Goal: Information Seeking & Learning: Learn about a topic

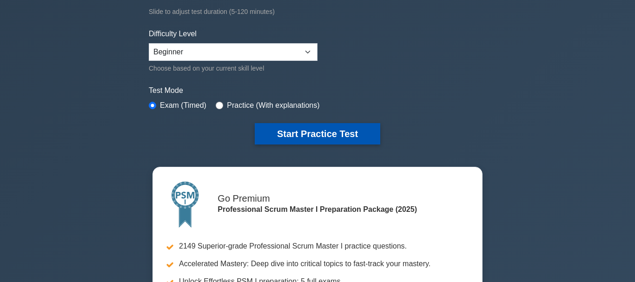
scroll to position [190, 0]
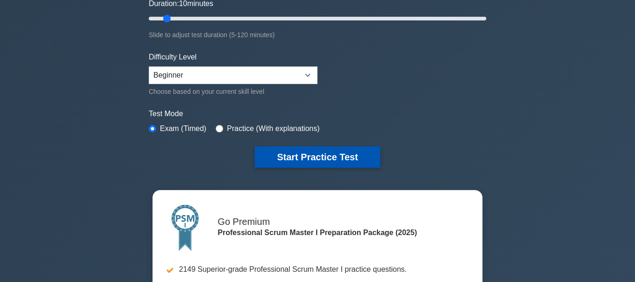
click at [316, 159] on button "Start Practice Test" at bounding box center [317, 156] width 125 height 21
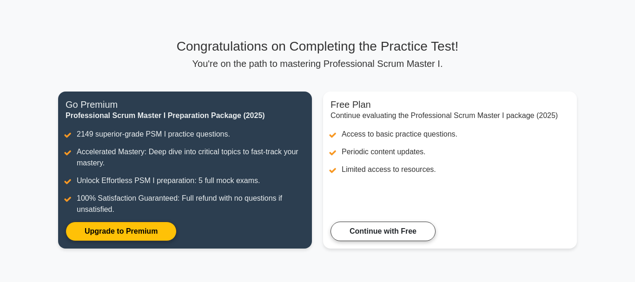
scroll to position [47, 0]
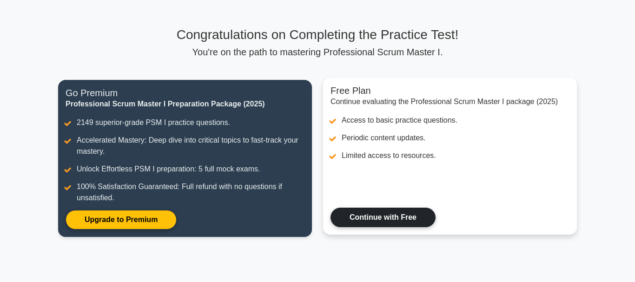
click at [382, 214] on link "Continue with Free" at bounding box center [382, 218] width 105 height 20
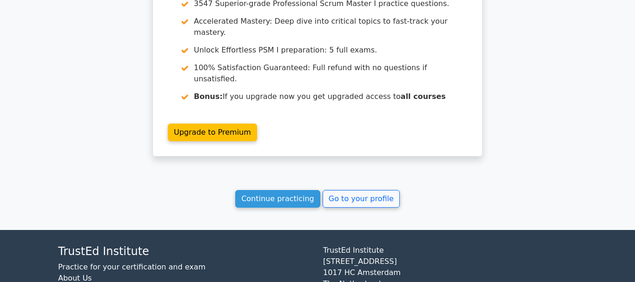
scroll to position [1604, 0]
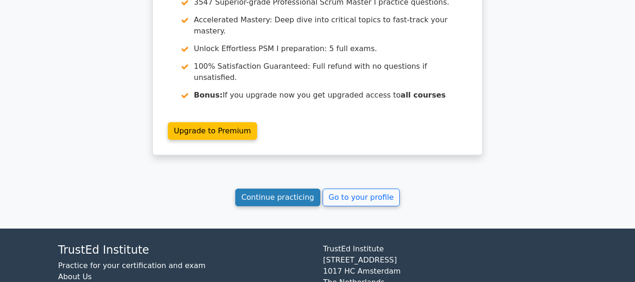
click at [293, 189] on link "Continue practicing" at bounding box center [277, 198] width 85 height 18
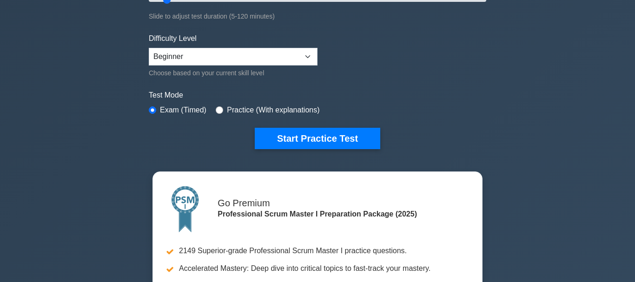
scroll to position [237, 0]
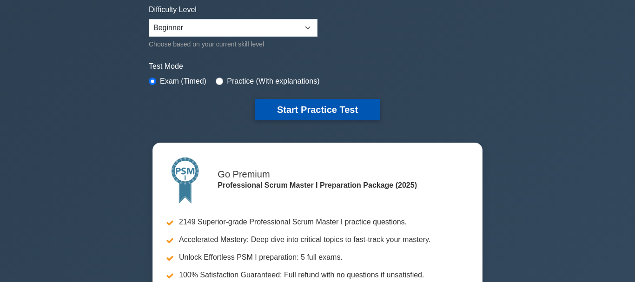
click at [323, 113] on button "Start Practice Test" at bounding box center [317, 109] width 125 height 21
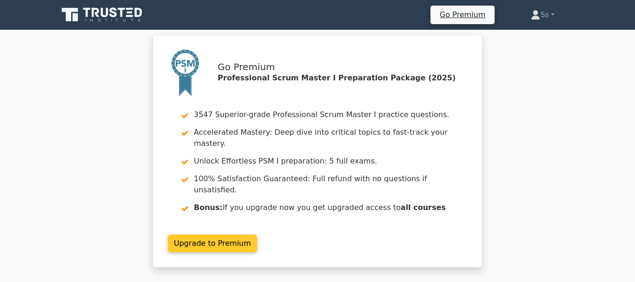
click at [206, 235] on link "Upgrade to Premium" at bounding box center [212, 244] width 89 height 18
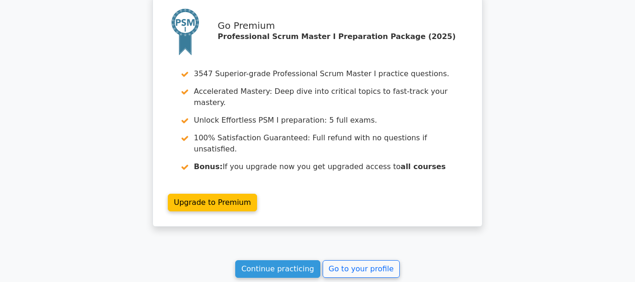
scroll to position [806, 0]
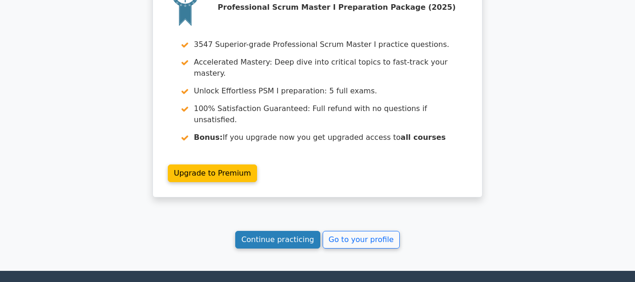
click at [276, 231] on link "Continue practicing" at bounding box center [277, 240] width 85 height 18
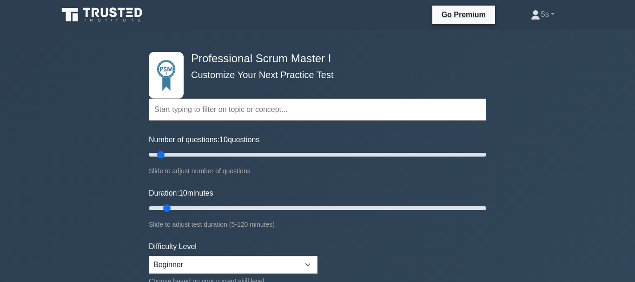
scroll to position [142, 0]
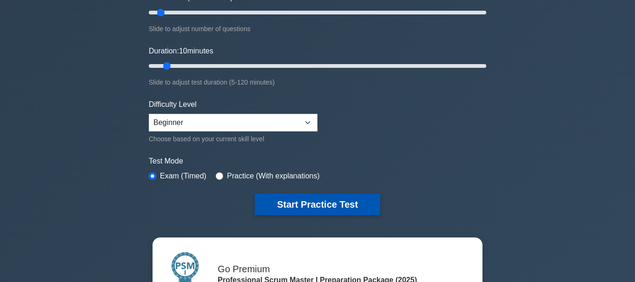
click at [287, 201] on button "Start Practice Test" at bounding box center [317, 204] width 125 height 21
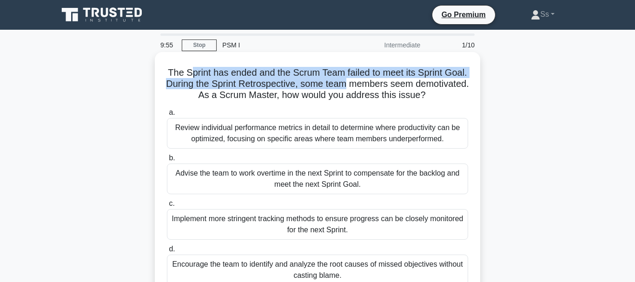
drag, startPoint x: 192, startPoint y: 70, endPoint x: 353, endPoint y: 76, distance: 161.3
click at [346, 78] on h5 "The Sprint has ended and the Scrum Team failed to meet its Sprint Goal. During …" at bounding box center [317, 84] width 303 height 34
click at [362, 79] on h5 "The Sprint has ended and the Scrum Team failed to meet its Sprint Goal. During …" at bounding box center [317, 84] width 303 height 34
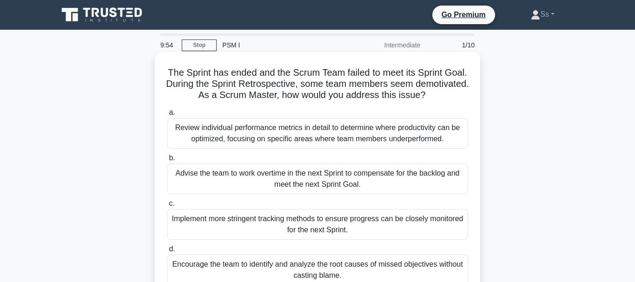
click at [183, 85] on h5 "The Sprint has ended and the Scrum Team failed to meet its Sprint Goal. During …" at bounding box center [317, 84] width 303 height 34
click at [192, 85] on h5 "The Sprint has ended and the Scrum Team failed to meet its Sprint Goal. During …" at bounding box center [317, 84] width 303 height 34
drag, startPoint x: 201, startPoint y: 85, endPoint x: 209, endPoint y: 85, distance: 7.9
click at [207, 85] on h5 "The Sprint has ended and the Scrum Team failed to meet its Sprint Goal. During …" at bounding box center [317, 84] width 303 height 34
click at [221, 85] on h5 "The Sprint has ended and the Scrum Team failed to meet its Sprint Goal. During …" at bounding box center [317, 84] width 303 height 34
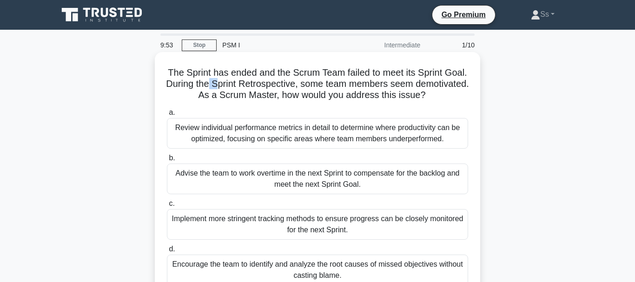
click at [235, 85] on h5 "The Sprint has ended and the Scrum Team failed to meet its Sprint Goal. During …" at bounding box center [317, 84] width 303 height 34
drag, startPoint x: 242, startPoint y: 85, endPoint x: 249, endPoint y: 85, distance: 7.4
click at [249, 85] on h5 "The Sprint has ended and the Scrum Team failed to meet its Sprint Goal. During …" at bounding box center [317, 84] width 303 height 34
drag, startPoint x: 274, startPoint y: 86, endPoint x: 295, endPoint y: 85, distance: 21.9
click at [279, 86] on h5 "The Sprint has ended and the Scrum Team failed to meet its Sprint Goal. During …" at bounding box center [317, 84] width 303 height 34
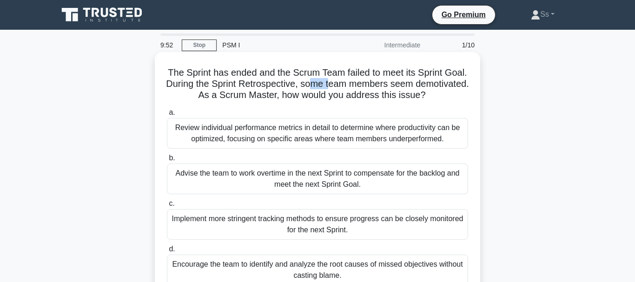
drag, startPoint x: 315, startPoint y: 83, endPoint x: 330, endPoint y: 83, distance: 14.4
click at [330, 83] on h5 "The Sprint has ended and the Scrum Team failed to meet its Sprint Goal. During …" at bounding box center [317, 84] width 303 height 34
drag, startPoint x: 350, startPoint y: 84, endPoint x: 366, endPoint y: 84, distance: 15.8
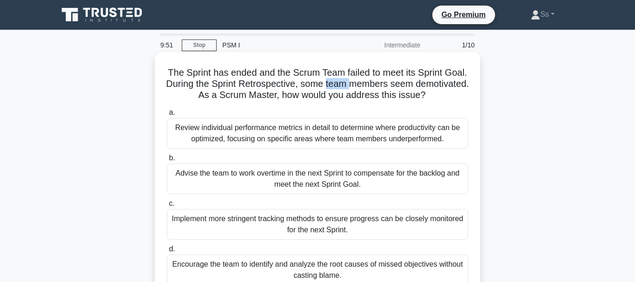
click at [352, 84] on h5 "The Sprint has ended and the Scrum Team failed to meet its Sprint Goal. During …" at bounding box center [317, 84] width 303 height 34
click at [436, 86] on h5 "The Sprint has ended and the Scrum Team failed to meet its Sprint Goal. During …" at bounding box center [317, 84] width 303 height 34
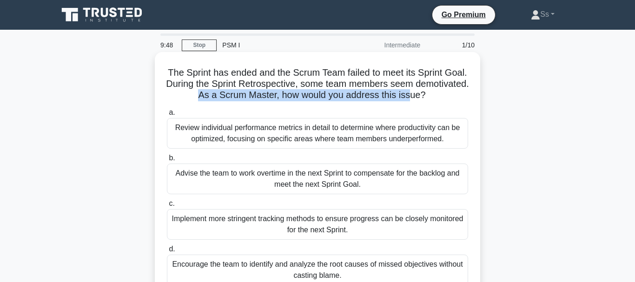
drag, startPoint x: 197, startPoint y: 93, endPoint x: 410, endPoint y: 103, distance: 213.9
click at [410, 103] on div "The Sprint has ended and the Scrum Team failed to meet its Sprint Goal. During …" at bounding box center [317, 175] width 318 height 239
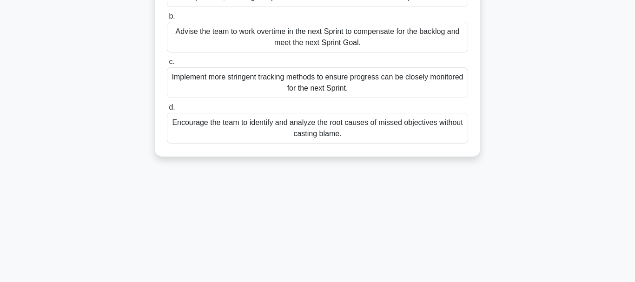
scroll to position [142, 0]
click at [276, 130] on div "Encourage the team to identify and analyze the root causes of missed objectives…" at bounding box center [317, 127] width 301 height 31
click at [167, 110] on input "d. Encourage the team to identify and analyze the root causes of missed objecti…" at bounding box center [167, 107] width 0 height 6
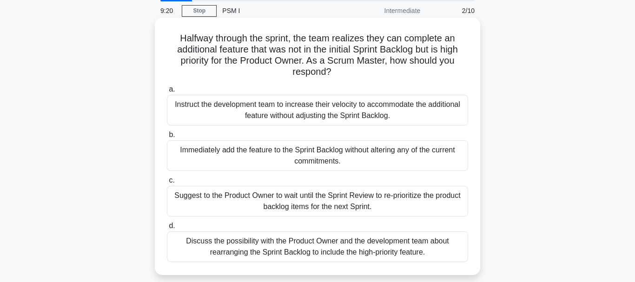
scroll to position [47, 0]
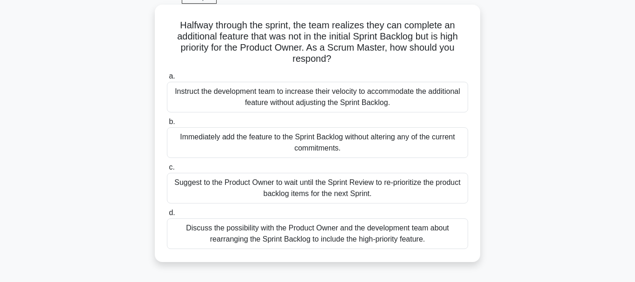
click at [312, 230] on div "Discuss the possibility with the Product Owner and the development team about r…" at bounding box center [317, 233] width 301 height 31
click at [167, 216] on input "d. Discuss the possibility with the Product Owner and the development team abou…" at bounding box center [167, 213] width 0 height 6
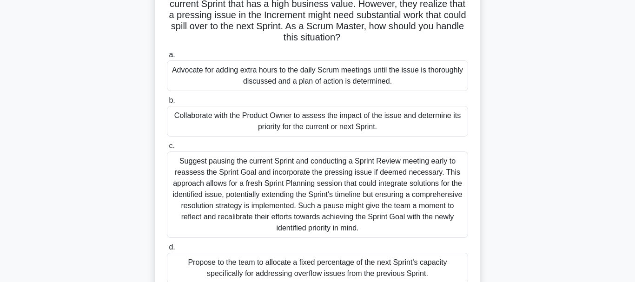
scroll to position [95, 0]
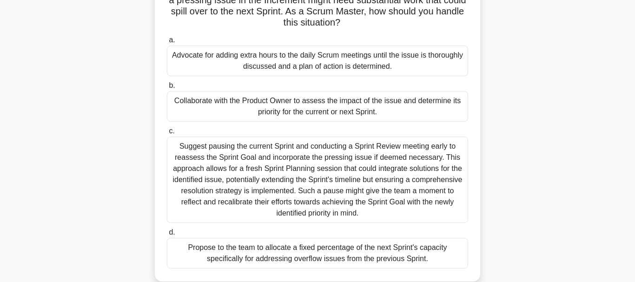
click at [261, 111] on div "Collaborate with the Product Owner to assess the impact of the issue and determ…" at bounding box center [317, 106] width 301 height 31
click at [167, 89] on input "b. Collaborate with the Product Owner to assess the impact of the issue and det…" at bounding box center [167, 86] width 0 height 6
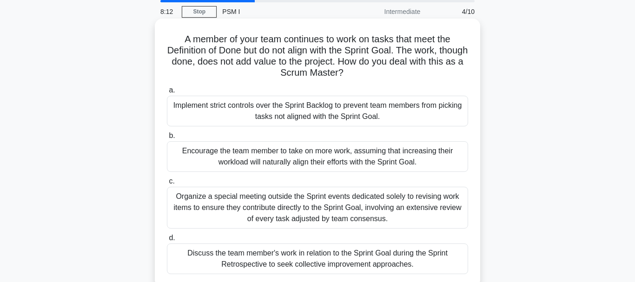
scroll to position [47, 0]
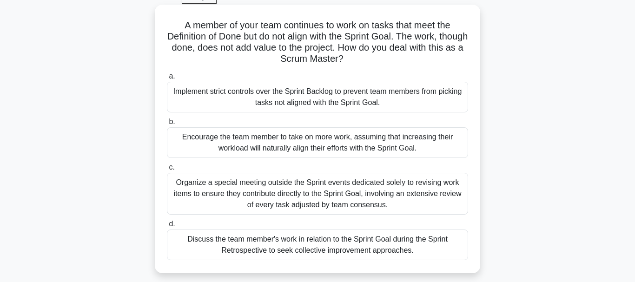
click at [327, 197] on div "Organize a special meeting outside the Sprint events dedicated solely to revisi…" at bounding box center [317, 194] width 301 height 42
click at [167, 170] on input "c. Organize a special meeting outside the Sprint events dedicated solely to rev…" at bounding box center [167, 167] width 0 height 6
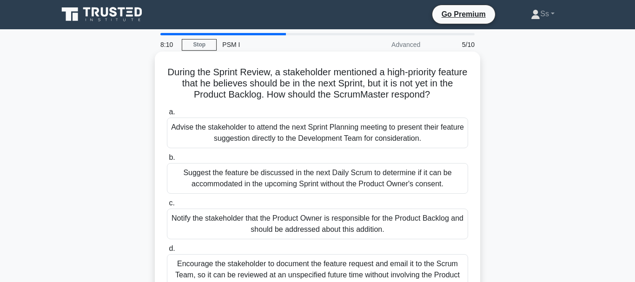
scroll to position [0, 0]
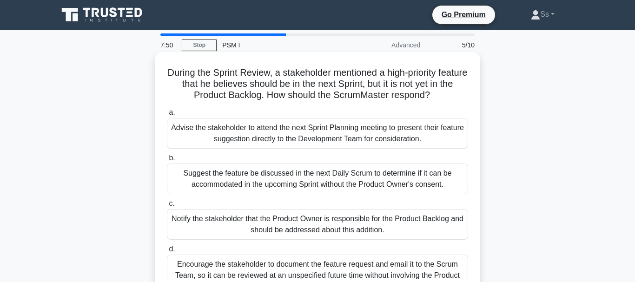
click at [430, 130] on div "Advise the stakeholder to attend the next Sprint Planning meeting to present th…" at bounding box center [317, 133] width 301 height 31
click at [167, 116] on input "a. Advise the stakeholder to attend the next Sprint Planning meeting to present…" at bounding box center [167, 113] width 0 height 6
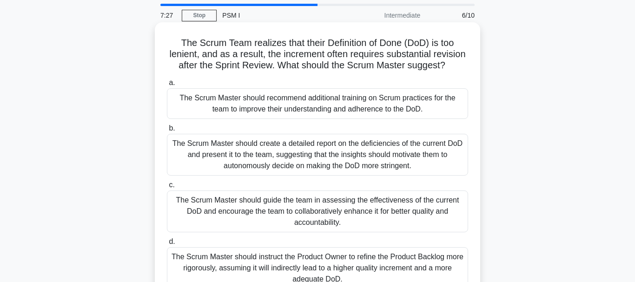
scroll to position [47, 0]
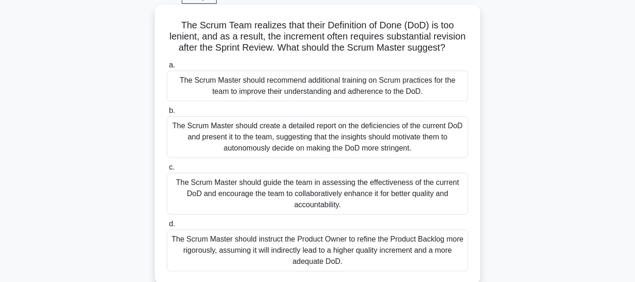
click at [360, 188] on div "The Scrum Master should guide the team in assessing the effectiveness of the cu…" at bounding box center [317, 194] width 301 height 42
click at [167, 170] on input "c. The Scrum Master should guide the team in assessing the effectiveness of the…" at bounding box center [167, 167] width 0 height 6
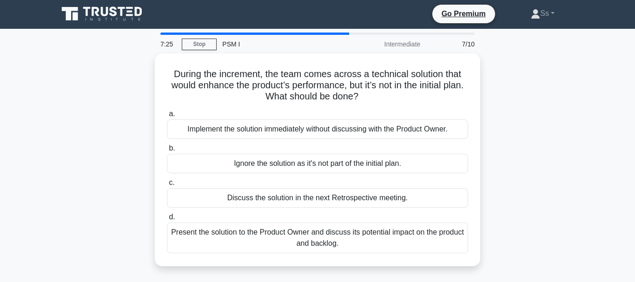
scroll to position [0, 0]
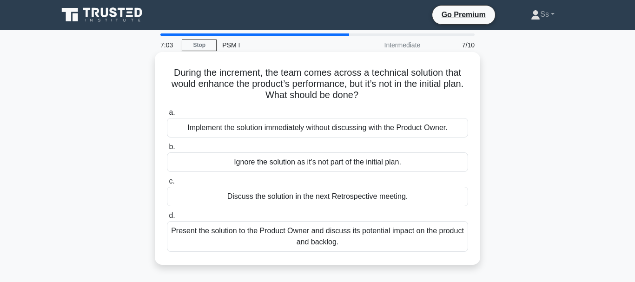
click at [339, 236] on div "Present the solution to the Product Owner and discuss its potential impact on t…" at bounding box center [317, 236] width 301 height 31
click at [167, 219] on input "d. Present the solution to the Product Owner and discuss its potential impact o…" at bounding box center [167, 216] width 0 height 6
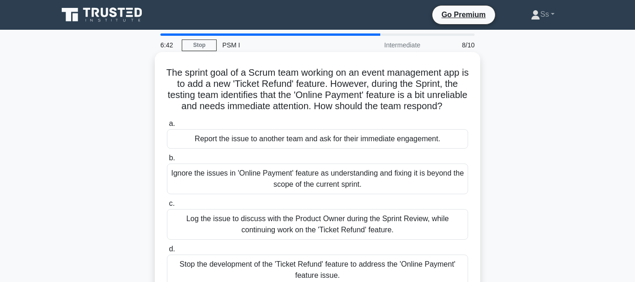
click at [372, 229] on div "Log the issue to discuss with the Product Owner during the Sprint Review, while…" at bounding box center [317, 224] width 301 height 31
click at [167, 207] on input "c. Log the issue to discuss with the Product Owner during the Sprint Review, wh…" at bounding box center [167, 204] width 0 height 6
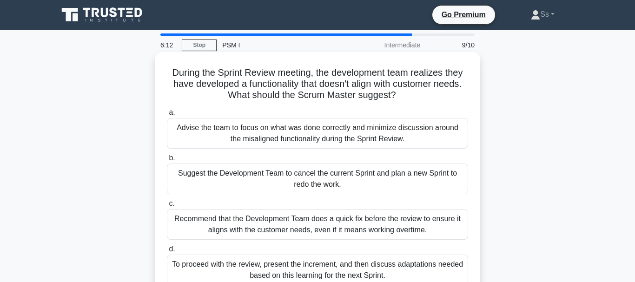
click at [396, 271] on div "To proceed with the review, present the increment, and then discuss adaptations…" at bounding box center [317, 270] width 301 height 31
click at [167, 252] on input "d. To proceed with the review, present the increment, and then discuss adaptati…" at bounding box center [167, 249] width 0 height 6
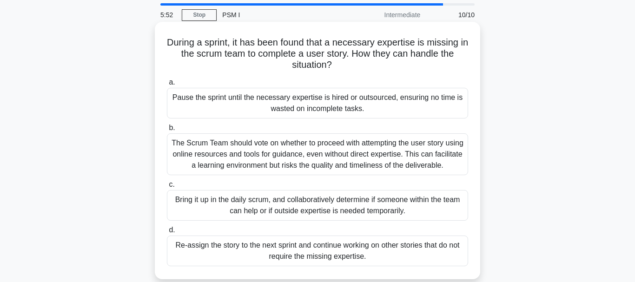
scroll to position [47, 0]
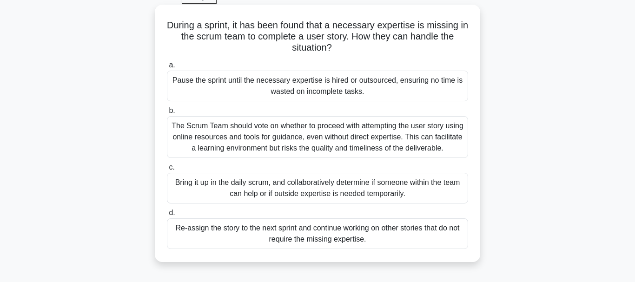
click at [343, 190] on div "Bring it up in the daily scrum, and collaboratively determine if someone within…" at bounding box center [317, 188] width 301 height 31
click at [167, 170] on input "c. Bring it up in the daily scrum, and collaboratively determine if someone wit…" at bounding box center [167, 167] width 0 height 6
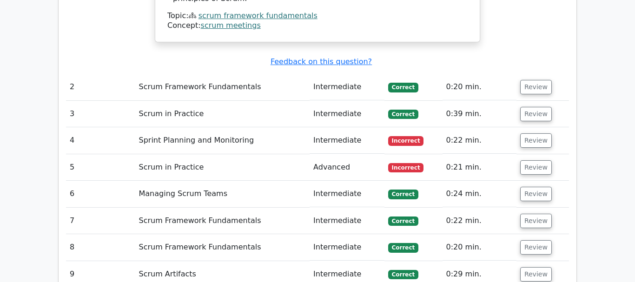
scroll to position [1090, 0]
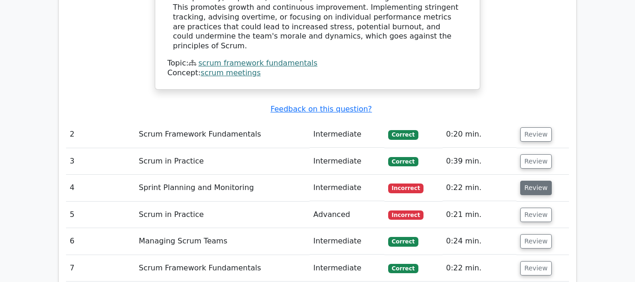
click at [539, 181] on button "Review" at bounding box center [536, 188] width 32 height 14
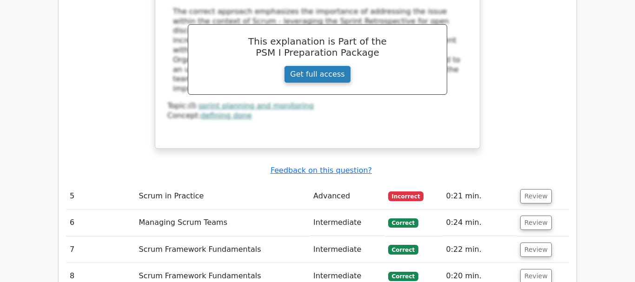
scroll to position [1564, 0]
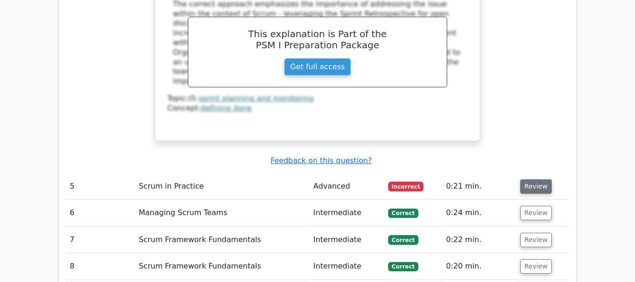
click at [534, 179] on button "Review" at bounding box center [536, 186] width 32 height 14
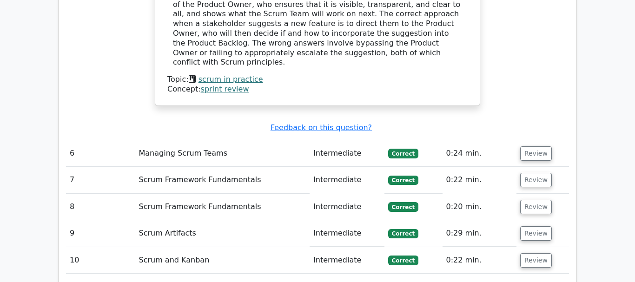
scroll to position [2025, 0]
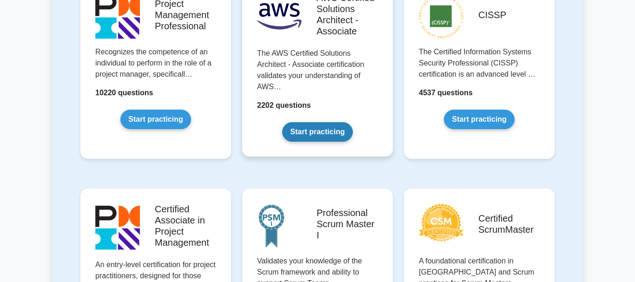
scroll to position [379, 0]
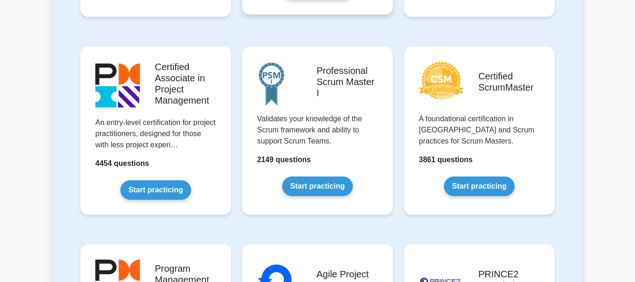
click at [284, 184] on link "Start practicing" at bounding box center [317, 187] width 70 height 20
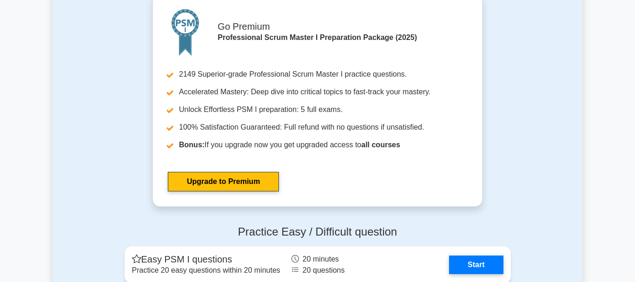
scroll to position [2369, 0]
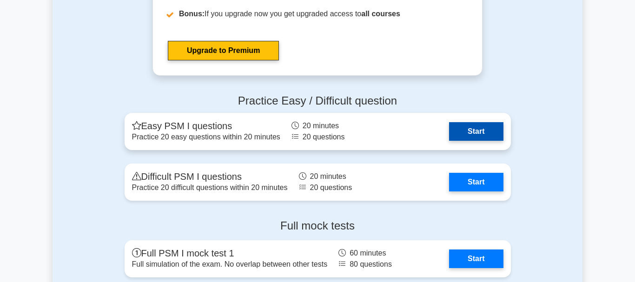
click at [457, 136] on link "Start" at bounding box center [476, 131] width 54 height 19
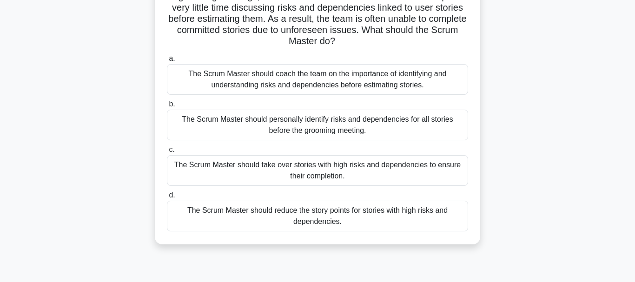
scroll to position [95, 0]
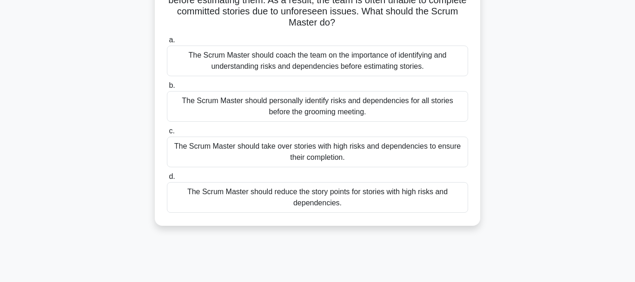
click at [298, 204] on div "The Scrum Master should reduce the story points for stories with high risks and…" at bounding box center [317, 197] width 301 height 31
click at [318, 201] on div "The Scrum Master should reduce the story points for stories with high risks and…" at bounding box center [317, 197] width 301 height 31
click at [167, 180] on input "d. The Scrum Master should reduce the story points for stories with high risks …" at bounding box center [167, 177] width 0 height 6
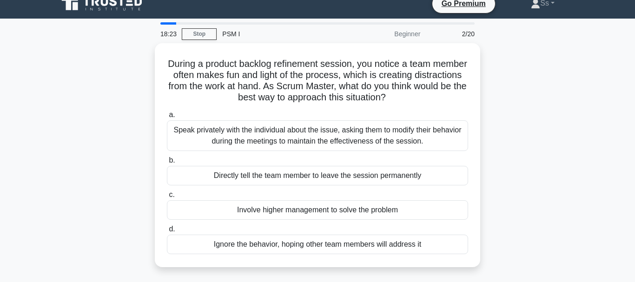
scroll to position [0, 0]
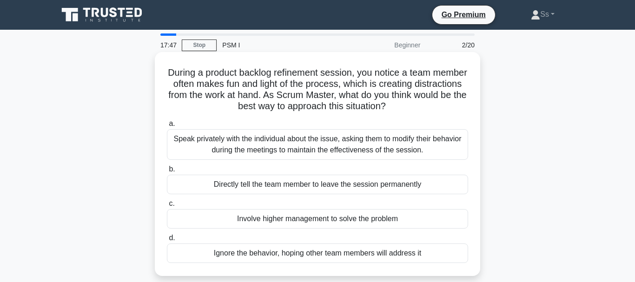
click at [308, 152] on div "Speak privately with the individual about the issue, asking them to modify thei…" at bounding box center [317, 144] width 301 height 31
click at [167, 127] on input "a. Speak privately with the individual about the issue, asking them to modify t…" at bounding box center [167, 124] width 0 height 6
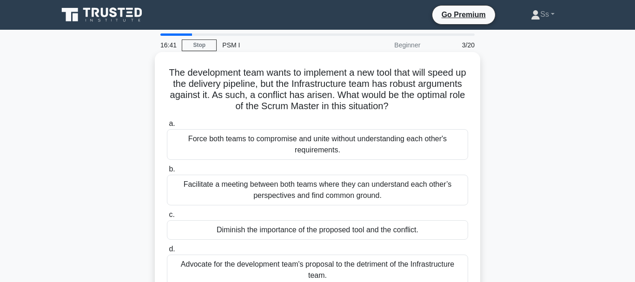
click at [294, 202] on div "Facilitate a meeting between both teams where they can understand each other’s …" at bounding box center [317, 190] width 301 height 31
click at [167, 172] on input "b. Facilitate a meeting between both teams where they can understand each other…" at bounding box center [167, 169] width 0 height 6
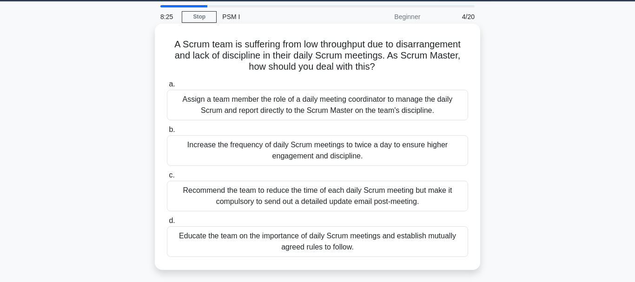
scroll to position [47, 0]
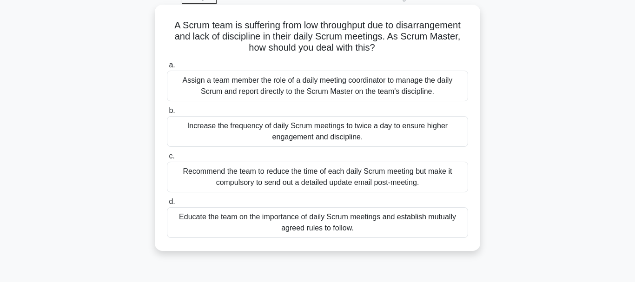
click at [302, 88] on div "Assign a team member the role of a daily meeting coordinator to manage the dail…" at bounding box center [317, 86] width 301 height 31
click at [167, 68] on input "a. Assign a team member the role of a daily meeting coordinator to manage the d…" at bounding box center [167, 65] width 0 height 6
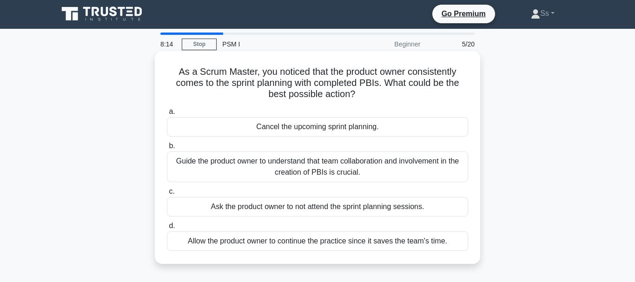
scroll to position [0, 0]
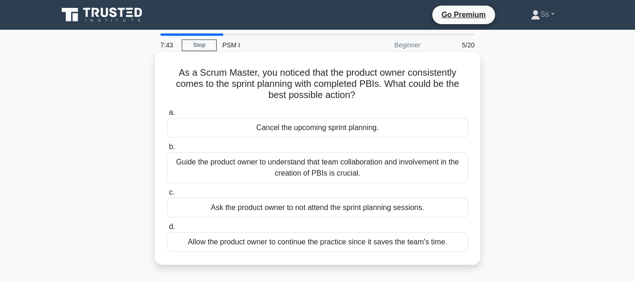
click at [212, 253] on div "a. Cancel the upcoming sprint planning. b. Guide the product owner to understan…" at bounding box center [317, 179] width 312 height 149
click at [218, 247] on div "Allow the product owner to continue the practice since it saves the team's time." at bounding box center [317, 242] width 301 height 20
click at [167, 230] on input "d. Allow the product owner to continue the practice since it saves the team's t…" at bounding box center [167, 227] width 0 height 6
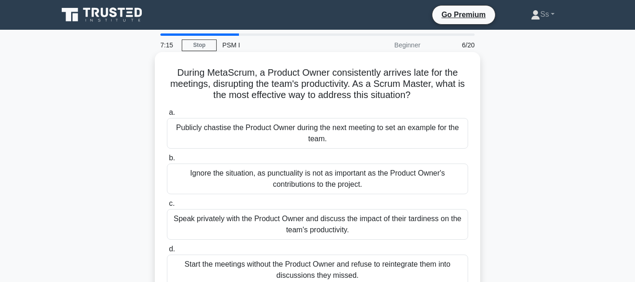
click at [321, 229] on div "Speak privately with the Product Owner and discuss the impact of their tardines…" at bounding box center [317, 224] width 301 height 31
click at [167, 207] on input "c. Speak privately with the Product Owner and discuss the impact of their tardi…" at bounding box center [167, 204] width 0 height 6
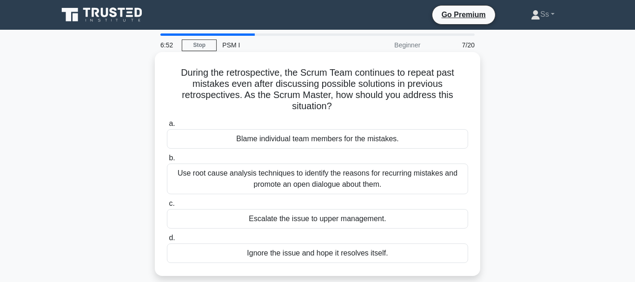
click at [345, 187] on div "Use root cause analysis techniques to identify the reasons for recurring mistak…" at bounding box center [317, 179] width 301 height 31
click at [167, 161] on input "b. Use root cause analysis techniques to identify the reasons for recurring mis…" at bounding box center [167, 158] width 0 height 6
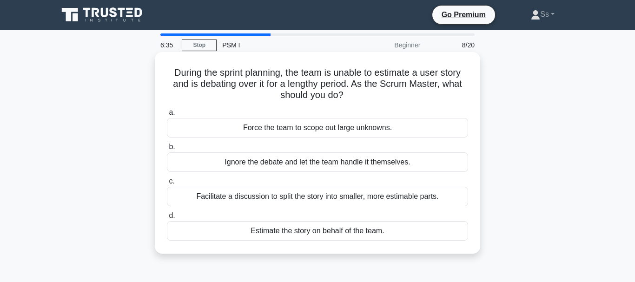
drag, startPoint x: 391, startPoint y: 200, endPoint x: 395, endPoint y: 197, distance: 5.3
click at [392, 200] on div "Facilitate a discussion to split the story into smaller, more estimable parts." at bounding box center [317, 197] width 301 height 20
click at [395, 197] on div "Facilitate a discussion to split the story into smaller, more estimable parts." at bounding box center [317, 197] width 301 height 20
click at [167, 184] on input "c. Facilitate a discussion to split the story into smaller, more estimable part…" at bounding box center [167, 181] width 0 height 6
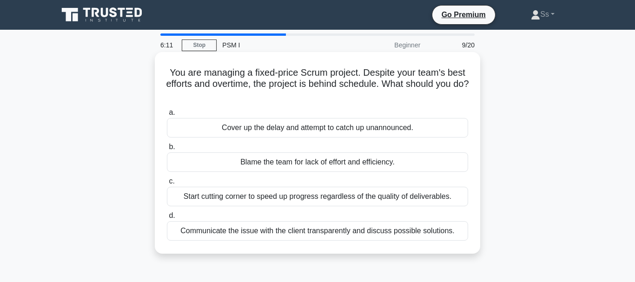
click at [389, 228] on div "Communicate the issue with the client transparently and discuss possible soluti…" at bounding box center [317, 231] width 301 height 20
click at [167, 219] on input "d. Communicate the issue with the client transparently and discuss possible sol…" at bounding box center [167, 216] width 0 height 6
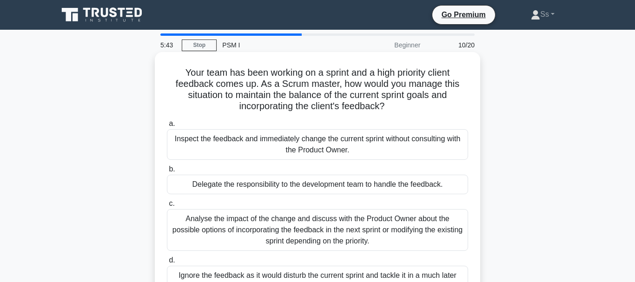
click at [402, 221] on div "Analyse the impact of the change and discuss with the Product Owner about the p…" at bounding box center [317, 230] width 301 height 42
click at [167, 207] on input "c. Analyse the impact of the change and discuss with the Product Owner about th…" at bounding box center [167, 204] width 0 height 6
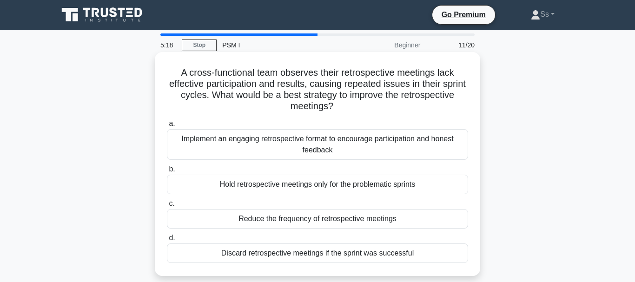
click at [409, 151] on div "Implement an engaging retrospective format to encourage participation and hones…" at bounding box center [317, 144] width 301 height 31
click at [167, 127] on input "a. Implement an engaging retrospective format to encourage participation and ho…" at bounding box center [167, 124] width 0 height 6
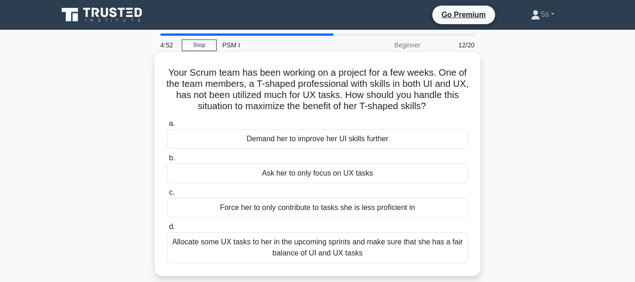
click at [403, 252] on div "Allocate some UX tasks to her in the upcoming sprints and make sure that she ha…" at bounding box center [317, 247] width 301 height 31
click at [167, 230] on input "d. Allocate some UX tasks to her in the upcoming sprints and make sure that she…" at bounding box center [167, 227] width 0 height 6
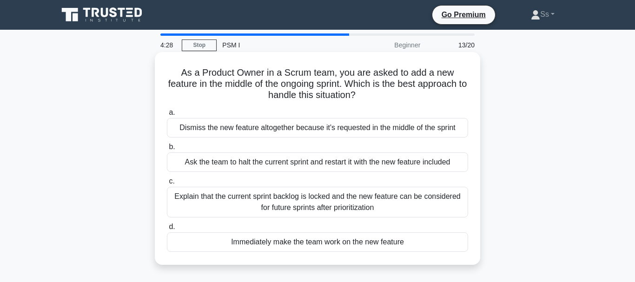
click at [317, 206] on div "Explain that the current sprint backlog is locked and the new feature can be co…" at bounding box center [317, 202] width 301 height 31
click at [167, 184] on input "c. Explain that the current sprint backlog is locked and the new feature can be…" at bounding box center [167, 181] width 0 height 6
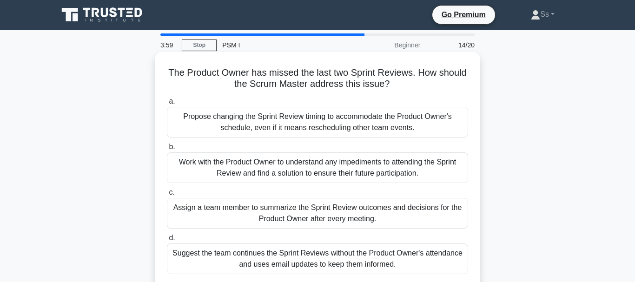
click at [319, 220] on div "Assign a team member to summarize the Sprint Review outcomes and decisions for …" at bounding box center [317, 213] width 301 height 31
click at [167, 196] on input "c. Assign a team member to summarize the Sprint Review outcomes and decisions f…" at bounding box center [167, 193] width 0 height 6
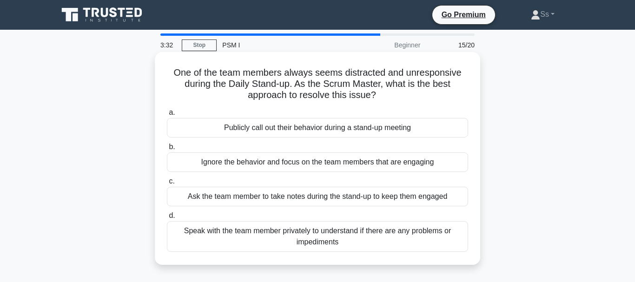
click at [240, 199] on div "Ask the team member to take notes during the stand-up to keep them engaged" at bounding box center [317, 197] width 301 height 20
click at [167, 184] on input "c. Ask the team member to take notes during the stand-up to keep them engaged" at bounding box center [167, 181] width 0 height 6
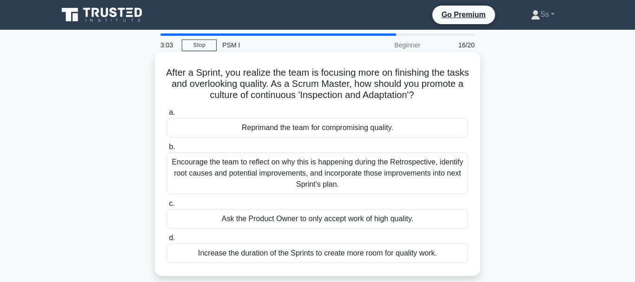
click at [286, 258] on div "Increase the duration of the Sprints to create more room for quality work." at bounding box center [317, 253] width 301 height 20
click at [167, 241] on input "d. Increase the duration of the Sprints to create more room for quality work." at bounding box center [167, 238] width 0 height 6
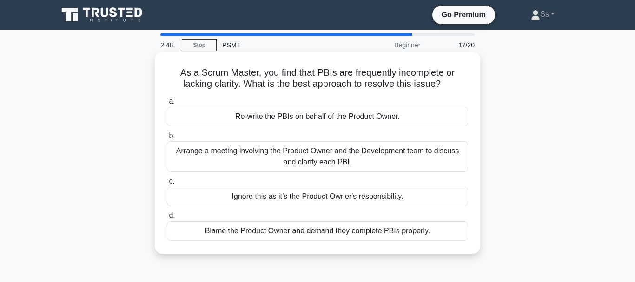
click at [382, 148] on div "Arrange a meeting involving the Product Owner and the Development team to discu…" at bounding box center [317, 156] width 301 height 31
click at [167, 139] on input "b. Arrange a meeting involving the Product Owner and the Development team to di…" at bounding box center [167, 136] width 0 height 6
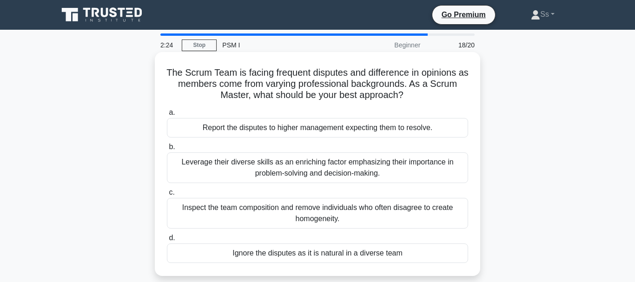
click at [375, 162] on div "Leverage their diverse skills as an enriching factor emphasizing their importan…" at bounding box center [317, 167] width 301 height 31
click at [167, 150] on input "b. Leverage their diverse skills as an enriching factor emphasizing their impor…" at bounding box center [167, 147] width 0 height 6
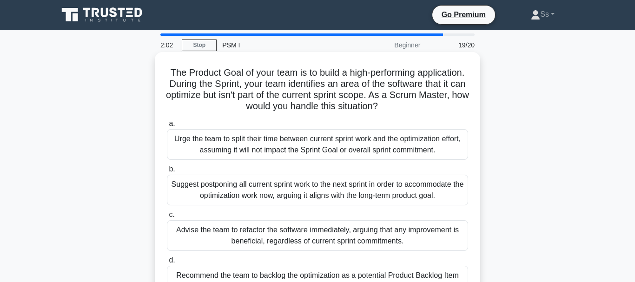
click at [246, 243] on div "Advise the team to refactor the software immediately, arguing that any improvem…" at bounding box center [317, 235] width 301 height 31
click at [167, 218] on input "c. Advise the team to refactor the software immediately, arguing that any impro…" at bounding box center [167, 215] width 0 height 6
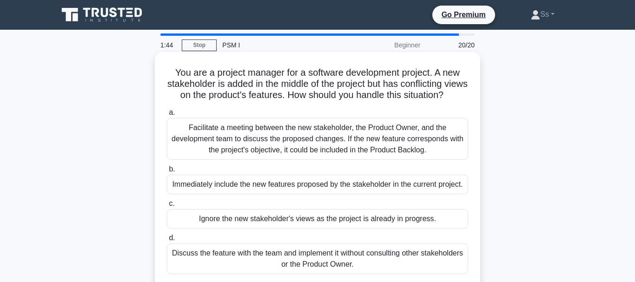
click at [278, 143] on div "Facilitate a meeting between the new stakeholder, the Product Owner, and the de…" at bounding box center [317, 139] width 301 height 42
click at [167, 116] on input "a. Facilitate a meeting between the new stakeholder, the Product Owner, and the…" at bounding box center [167, 113] width 0 height 6
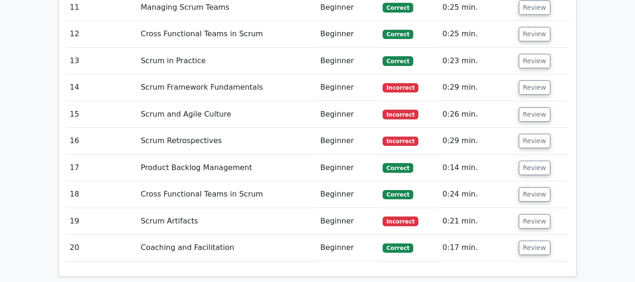
scroll to position [1801, 0]
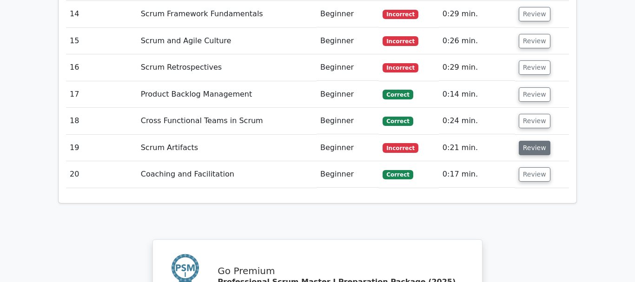
click at [532, 141] on button "Review" at bounding box center [534, 148] width 32 height 14
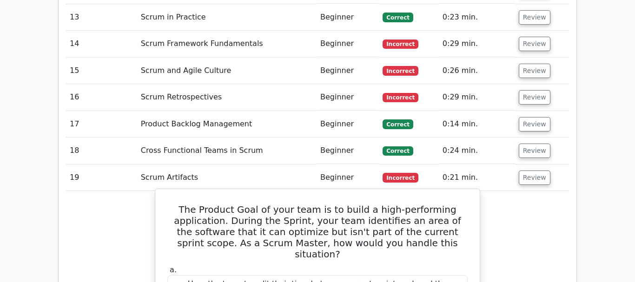
scroll to position [1753, 0]
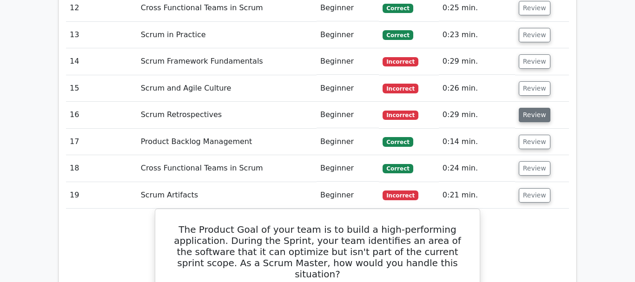
click at [525, 108] on button "Review" at bounding box center [534, 115] width 32 height 14
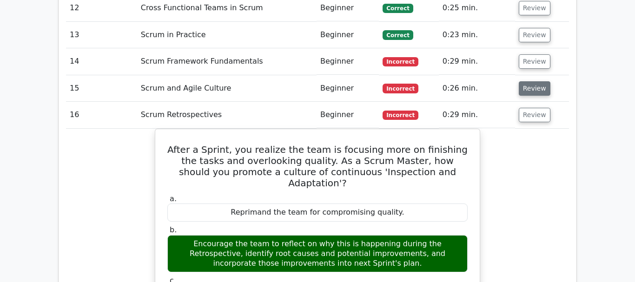
click at [531, 81] on button "Review" at bounding box center [534, 88] width 32 height 14
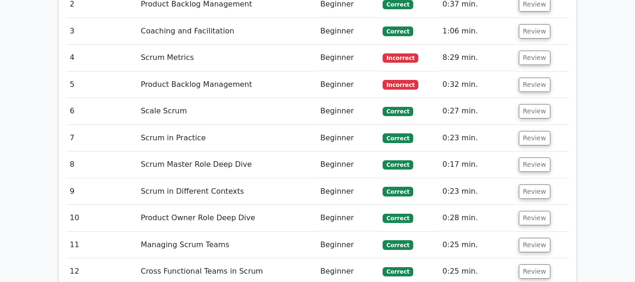
scroll to position [1611, 0]
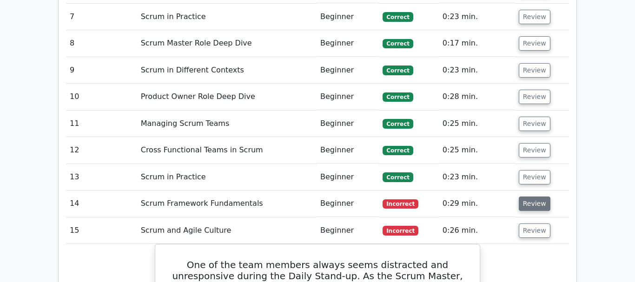
click at [533, 197] on button "Review" at bounding box center [534, 204] width 32 height 14
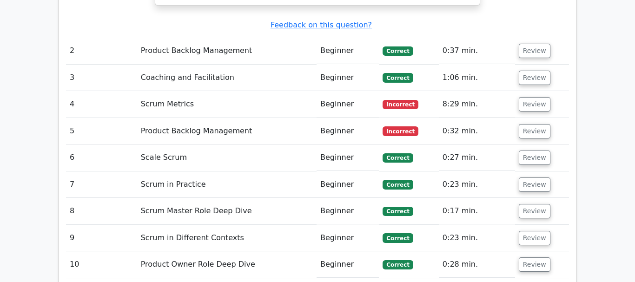
scroll to position [1422, 0]
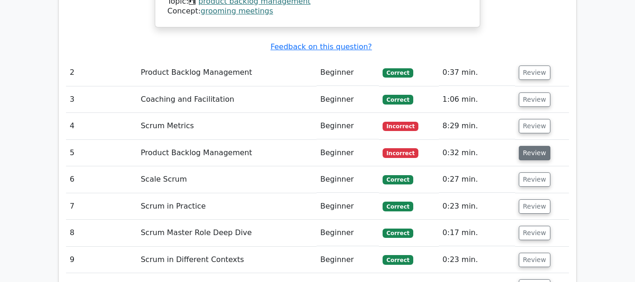
click at [529, 146] on button "Review" at bounding box center [534, 153] width 32 height 14
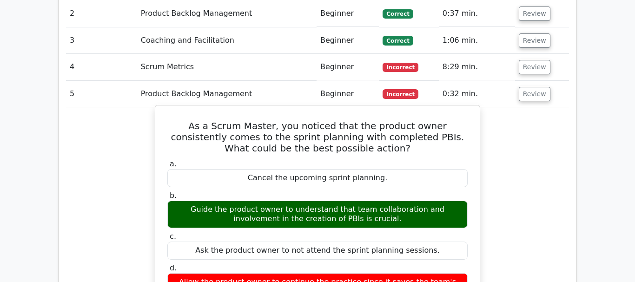
scroll to position [1516, 0]
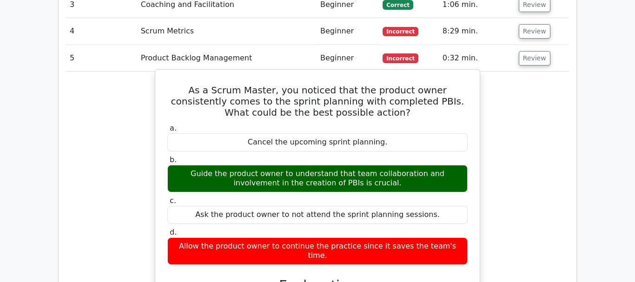
click at [518, 51] on button "Review" at bounding box center [534, 58] width 32 height 14
